Goal: Task Accomplishment & Management: Manage account settings

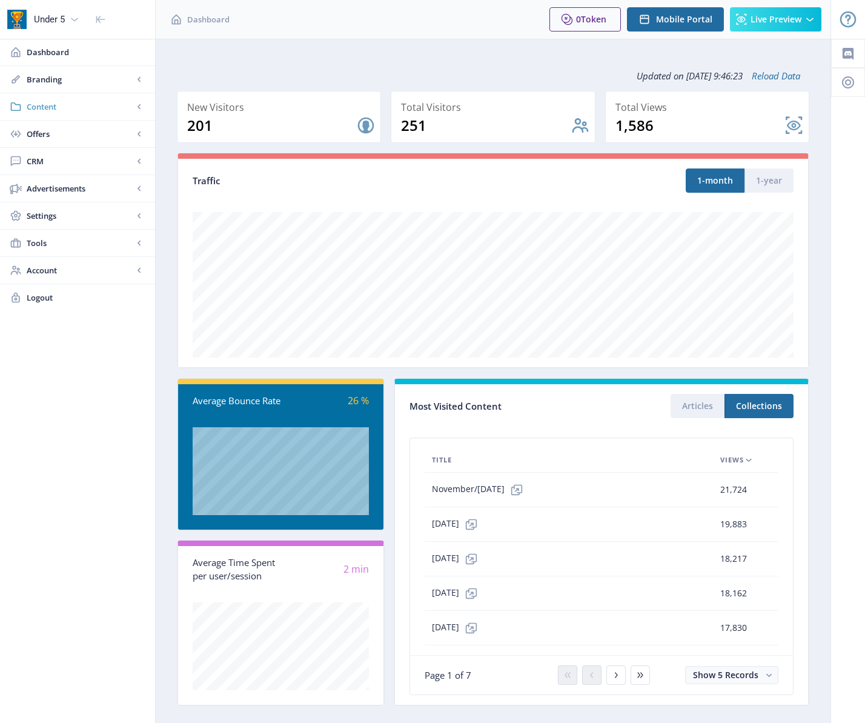
click at [110, 112] on span "Content" at bounding box center [80, 107] width 107 height 12
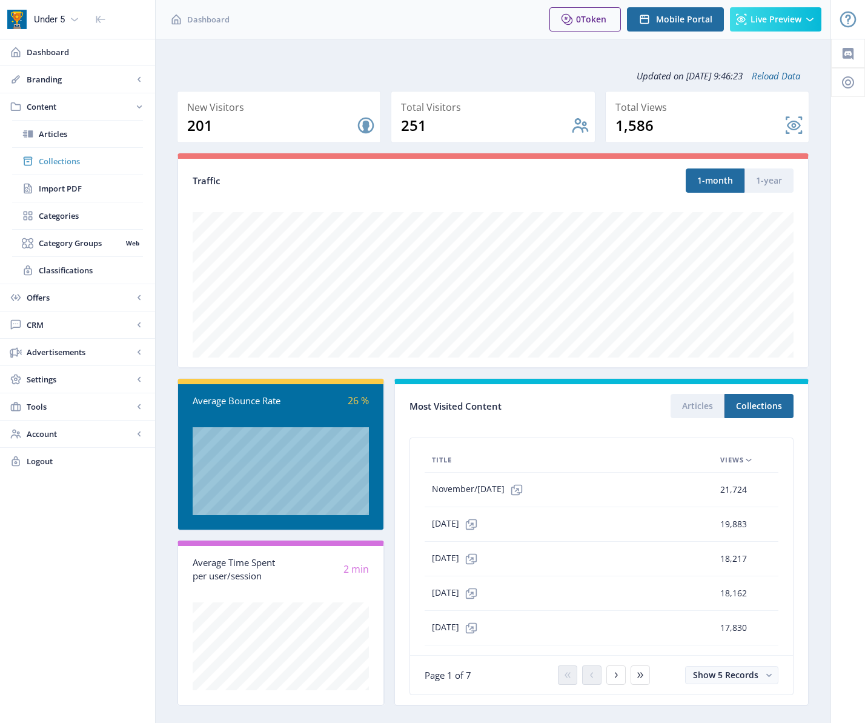
click at [104, 153] on link "Collections" at bounding box center [77, 161] width 131 height 27
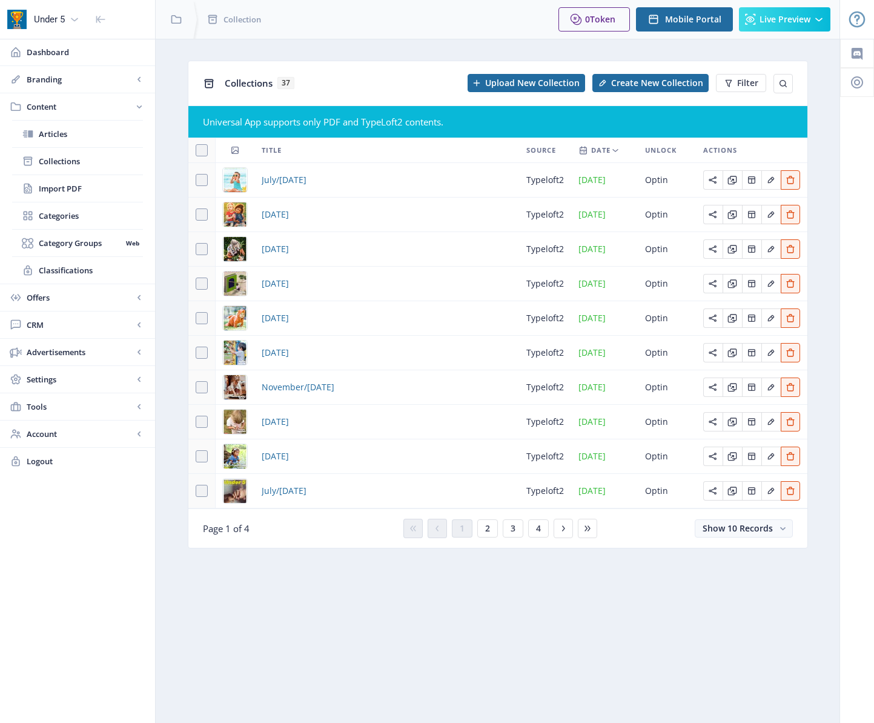
click at [512, 614] on nb-layout-column "Collections 37 Upload New Collection Create New Collection Filter Universal App…" at bounding box center [497, 381] width 685 height 684
click at [537, 529] on span "4" at bounding box center [538, 528] width 5 height 10
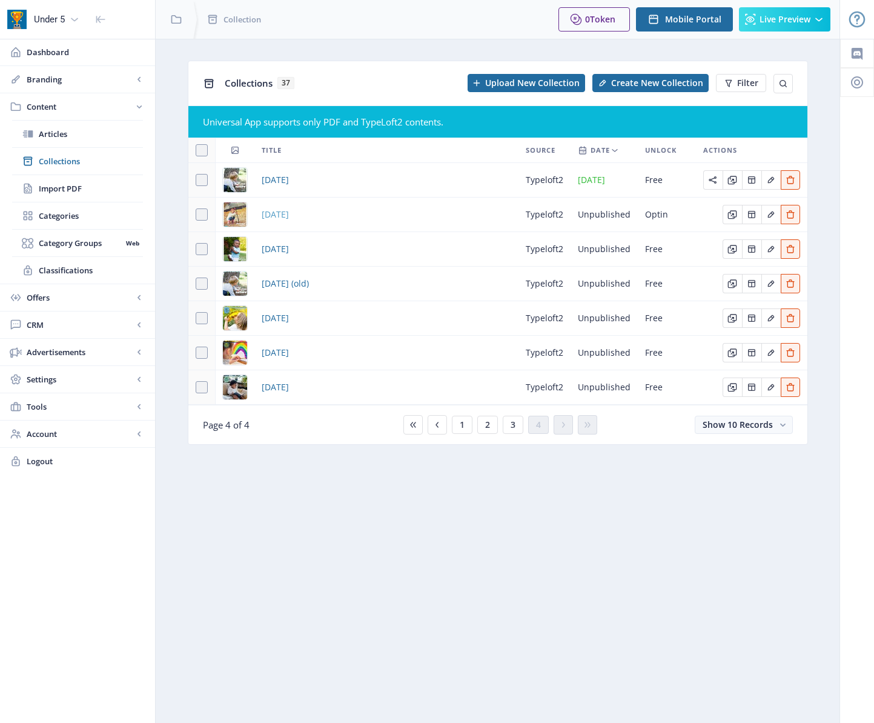
click at [289, 212] on span "[DATE]" at bounding box center [275, 214] width 27 height 15
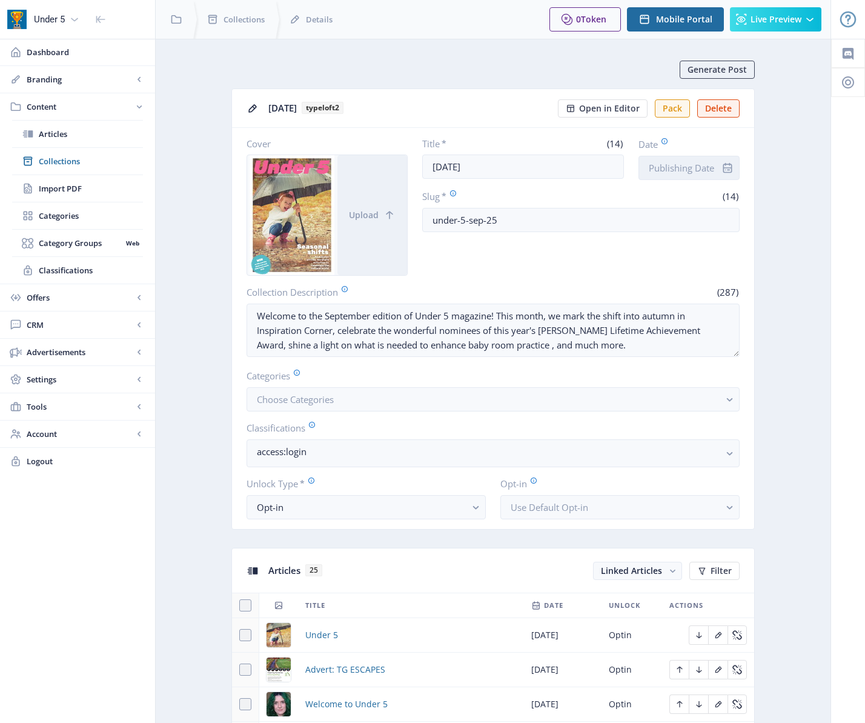
click at [680, 173] on input "Date" at bounding box center [688, 168] width 101 height 24
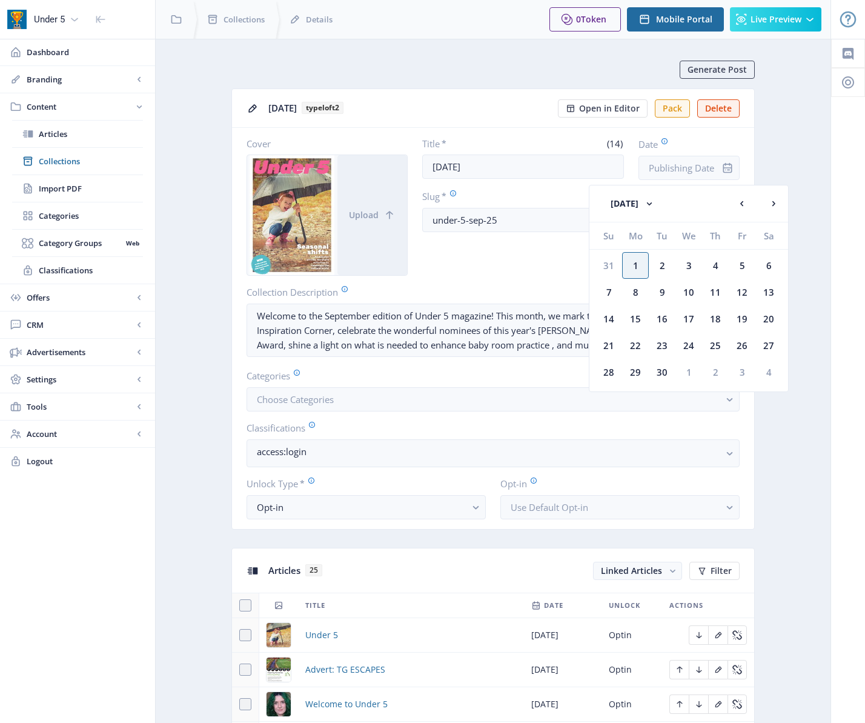
click at [637, 260] on div "1" at bounding box center [635, 265] width 27 height 27
type input "[DATE]"
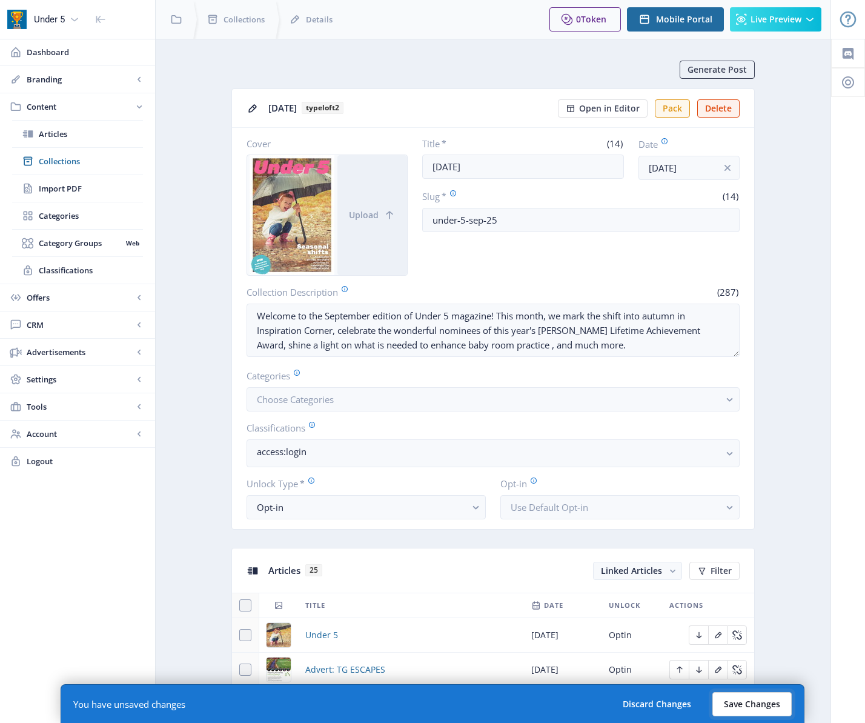
click at [773, 710] on button "Save Changes" at bounding box center [751, 704] width 79 height 24
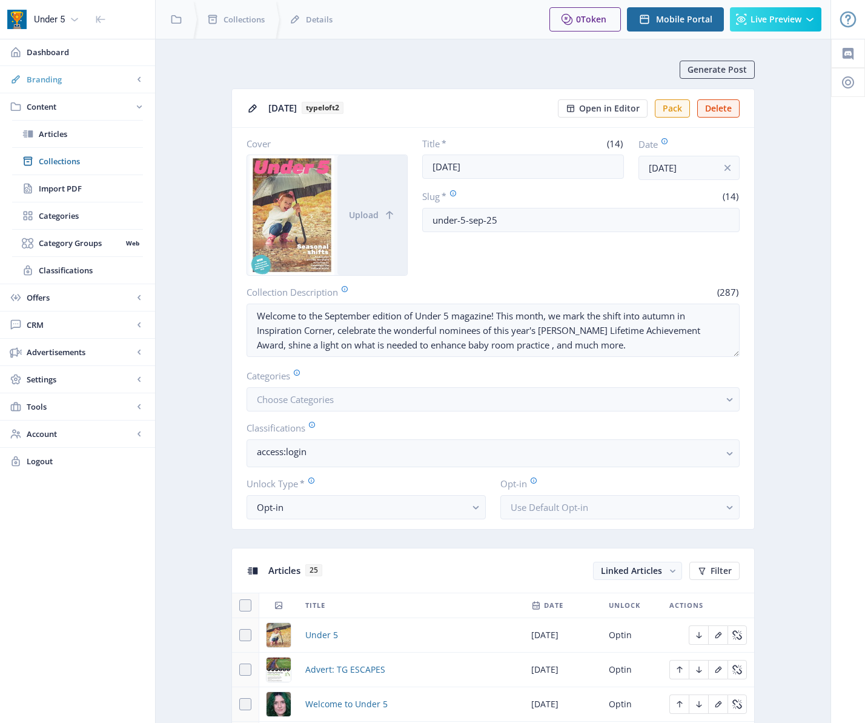
click at [85, 85] on link "Branding" at bounding box center [77, 79] width 155 height 27
click at [79, 143] on link "Appearance" at bounding box center [77, 134] width 131 height 27
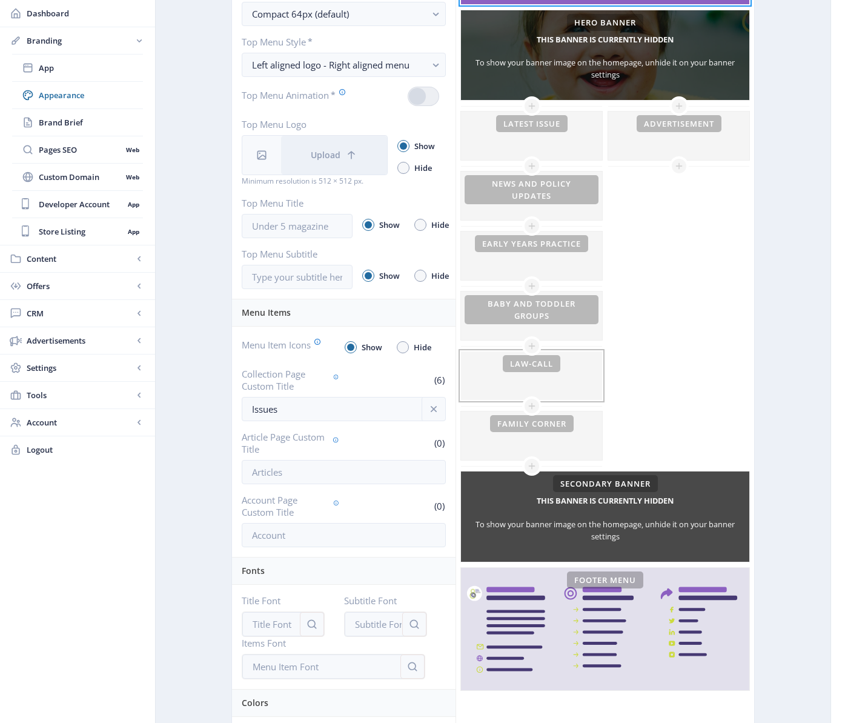
scroll to position [227, 0]
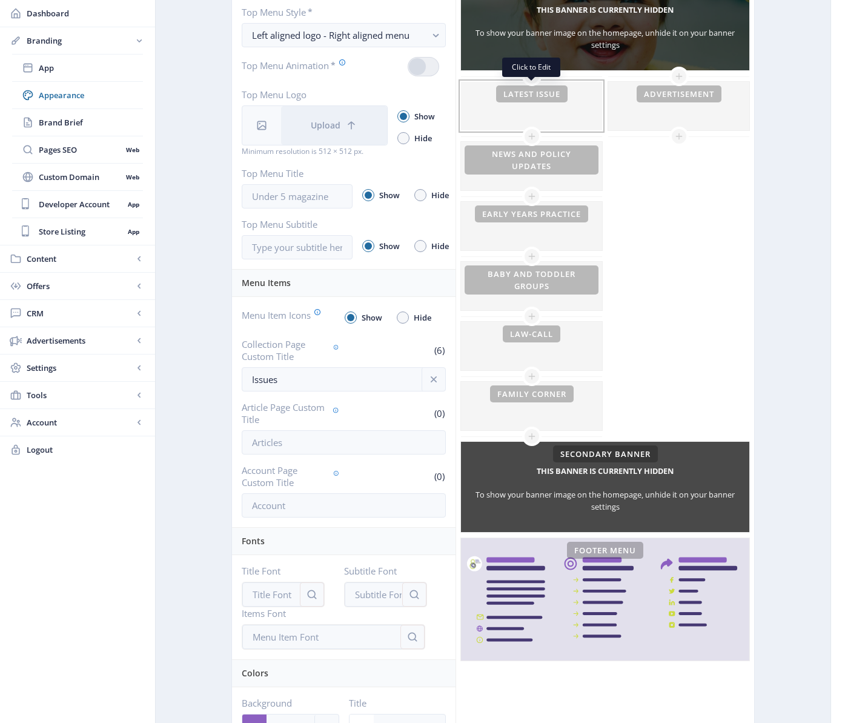
click at [558, 104] on div at bounding box center [531, 106] width 141 height 48
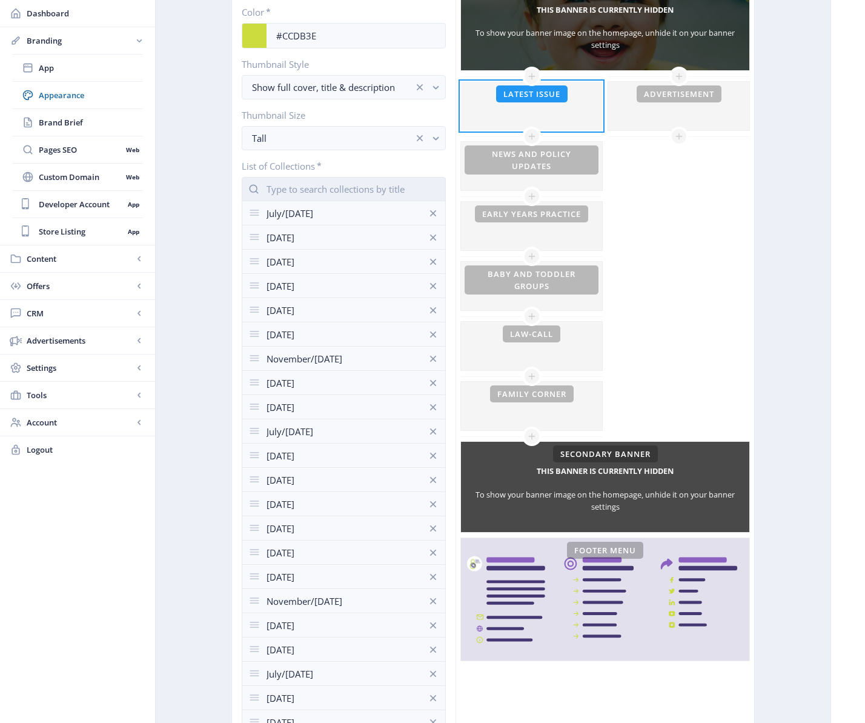
click at [323, 190] on input "text" at bounding box center [344, 189] width 204 height 24
type input "sep"
click at [306, 211] on nb-option "[DATE]" at bounding box center [343, 218] width 203 height 23
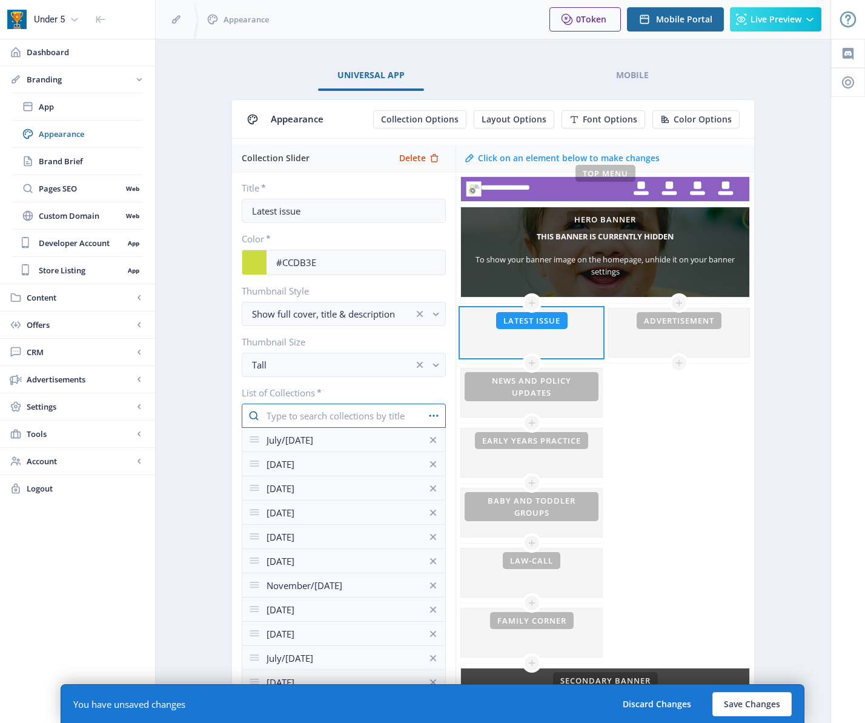
scroll to position [227, 0]
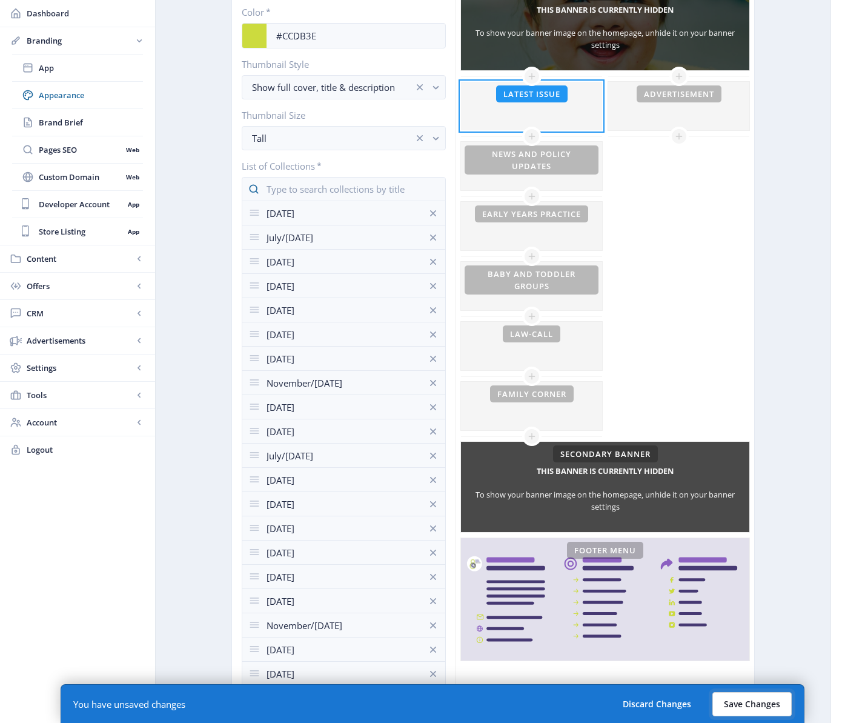
click at [753, 698] on button "Save Changes" at bounding box center [751, 704] width 79 height 24
